Goal: Task Accomplishment & Management: Use online tool/utility

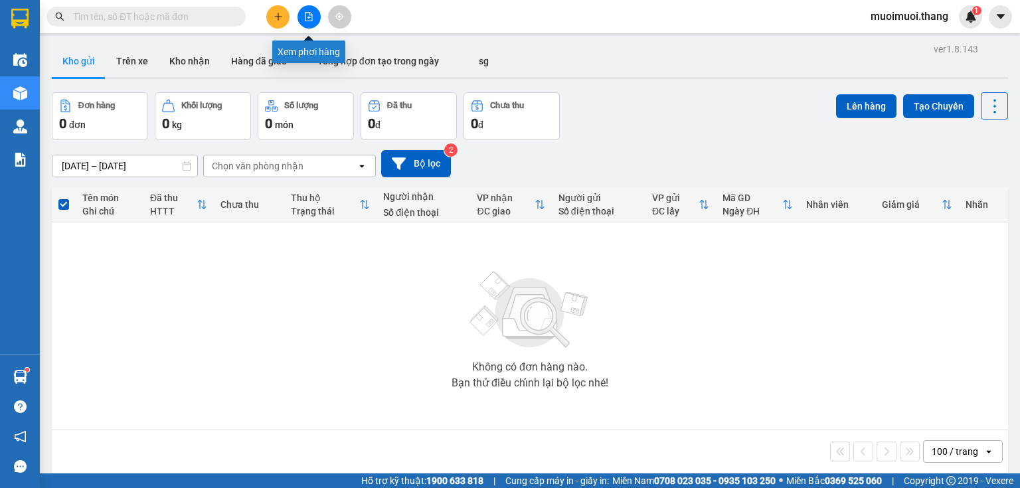
click at [308, 19] on icon "file-add" at bounding box center [308, 16] width 9 height 9
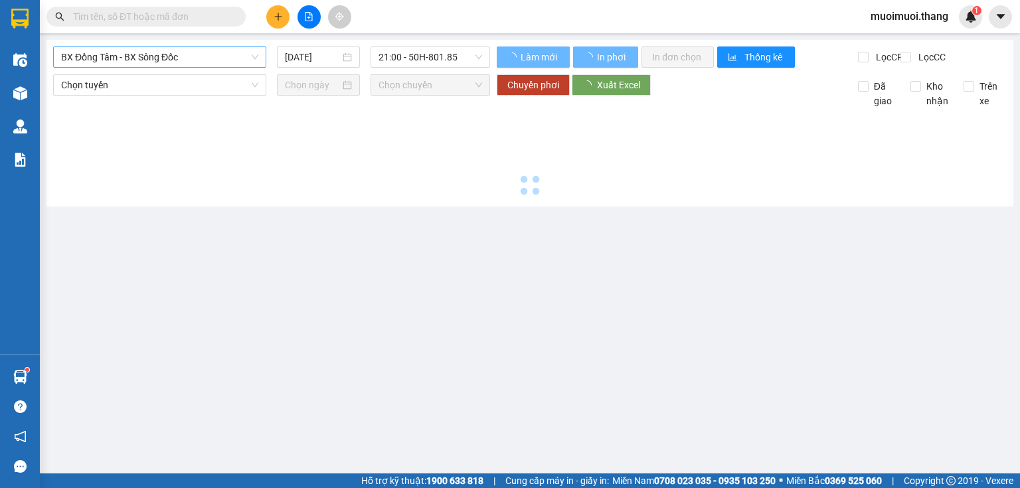
type input "[DATE]"
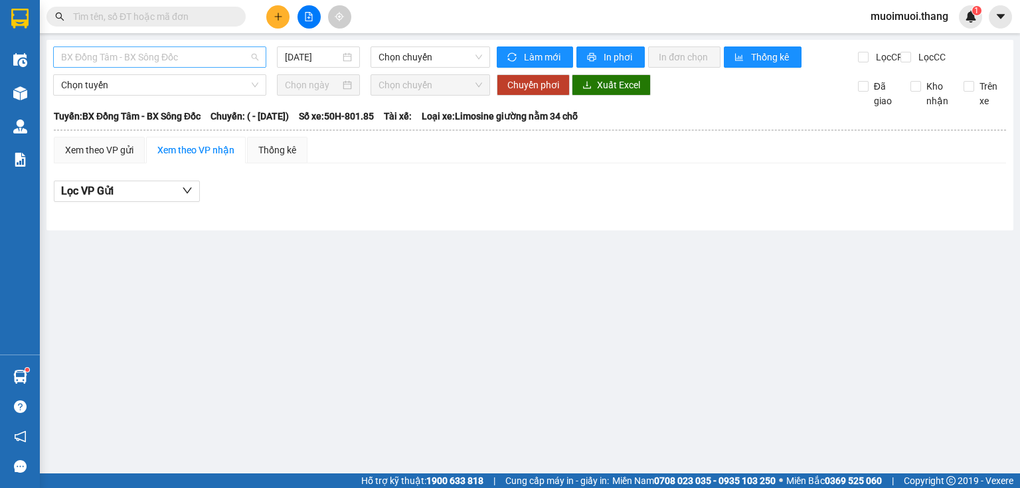
click at [136, 57] on span "BX Đồng Tâm - BX Sông Đốc" at bounding box center [159, 57] width 197 height 20
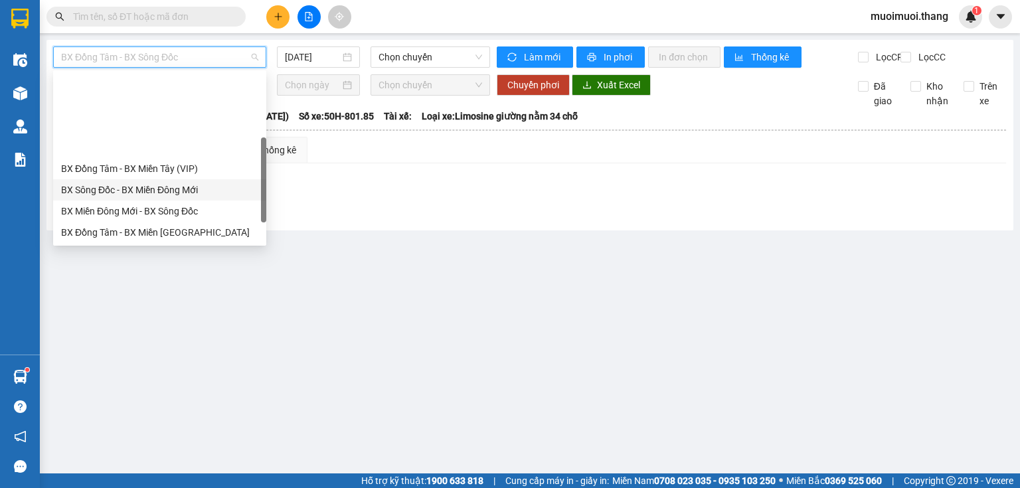
scroll to position [128, 0]
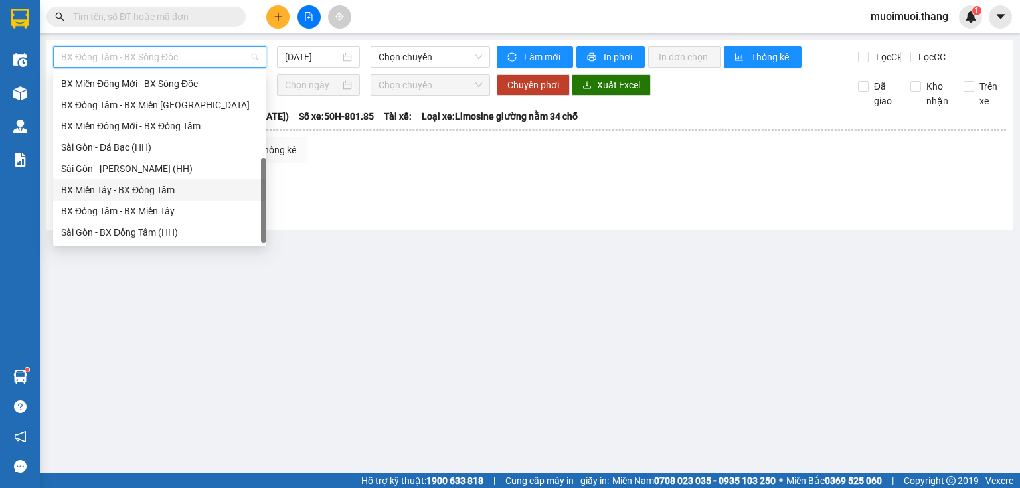
click at [126, 192] on div "BX Miền Tây - BX Đồng Tâm" at bounding box center [159, 190] width 197 height 15
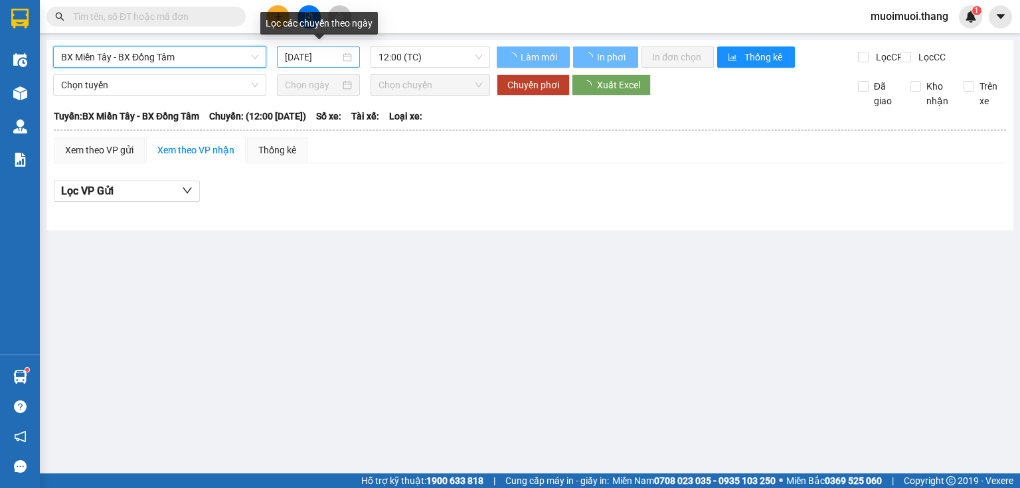
click at [327, 66] on div "[DATE]" at bounding box center [318, 57] width 82 height 21
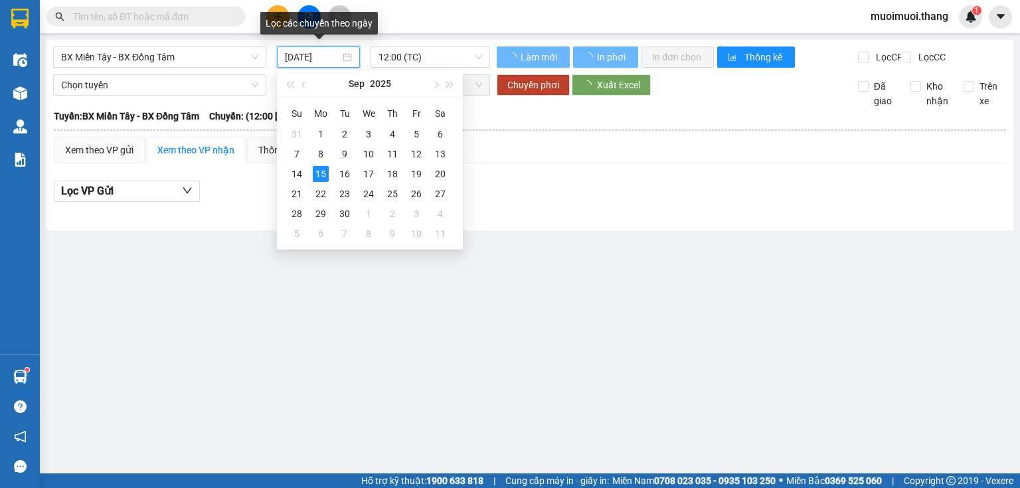
click at [328, 60] on input "[DATE]" at bounding box center [312, 57] width 54 height 15
click at [288, 170] on td "14" at bounding box center [297, 174] width 24 height 20
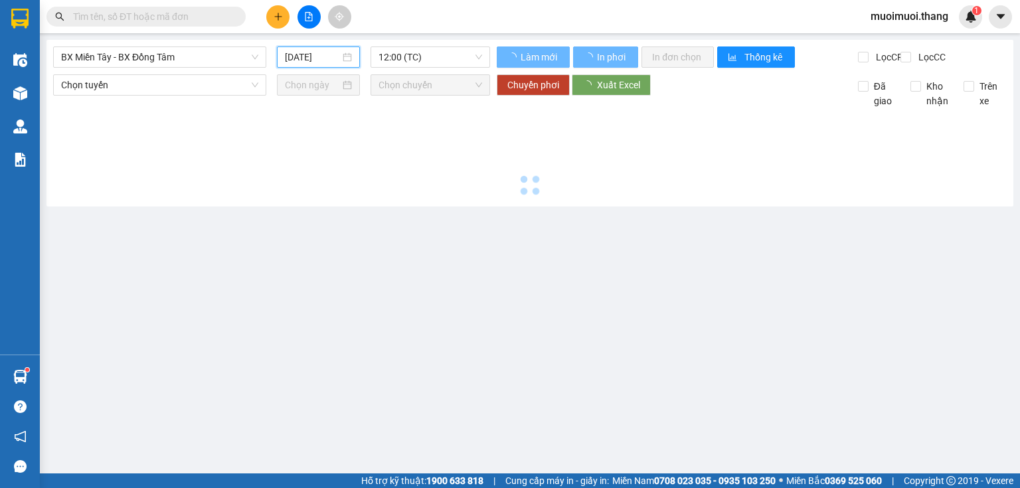
type input "[DATE]"
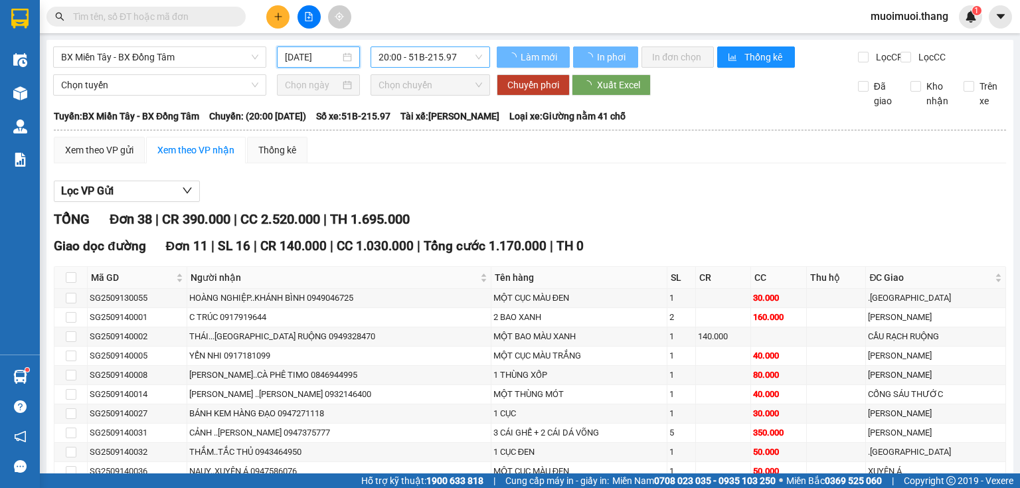
click at [393, 64] on span "20:00 - 51B-215.97" at bounding box center [431, 57] width 104 height 20
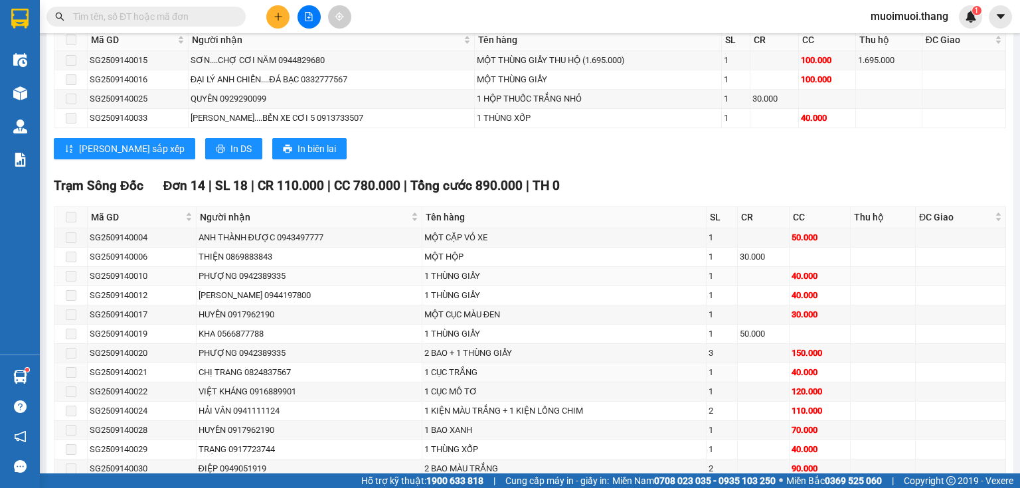
scroll to position [743, 0]
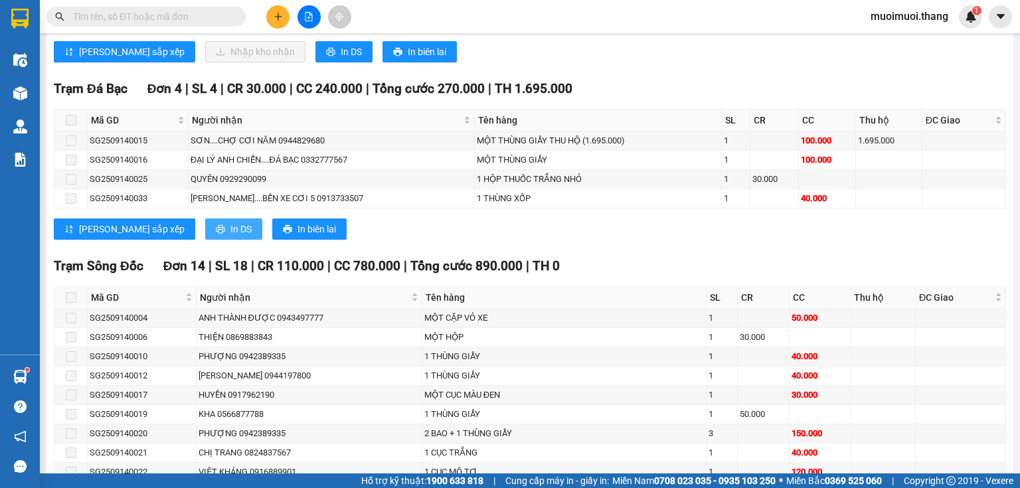
click at [205, 239] on button "In DS" at bounding box center [233, 229] width 57 height 21
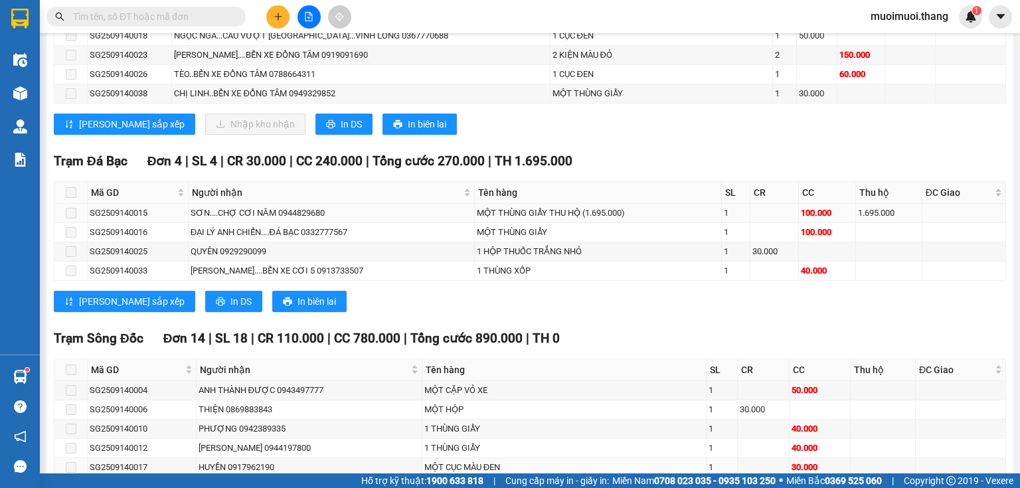
scroll to position [478, 0]
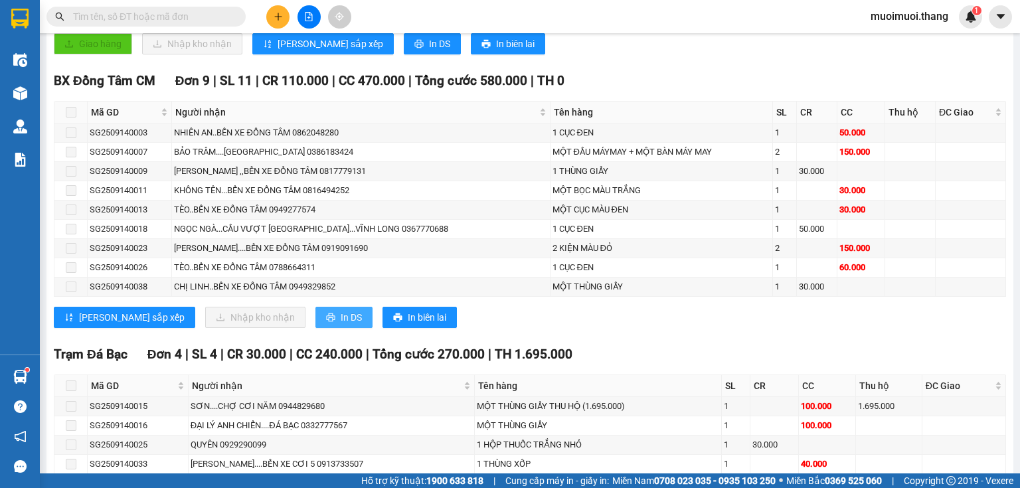
click at [326, 322] on icon "printer" at bounding box center [330, 318] width 9 height 9
